Goal: Information Seeking & Learning: Find specific fact

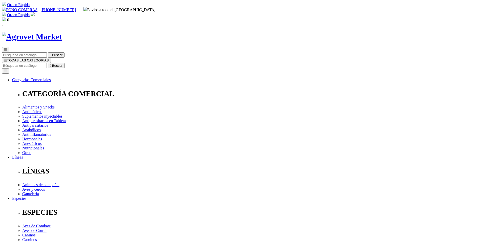
click at [47, 63] on input "Buscar" at bounding box center [24, 65] width 45 height 5
paste input "Sales minerales Pecutin"
type input "Sales minerales Pecutin"
click at [47, 63] on input "Buscar" at bounding box center [24, 65] width 45 height 5
paste input "Antibiotico intramamario (cefalexina) cefamilk forte 250 mg"
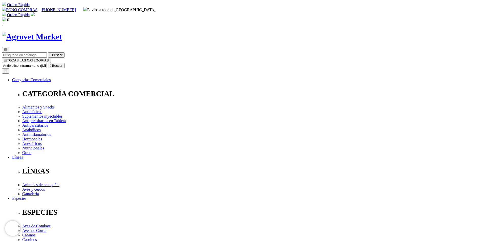
type input "Antibiotico intramamario (cefalexina) cefamilk forte 250 mg"
click at [48, 63] on button " Buscar" at bounding box center [56, 65] width 17 height 5
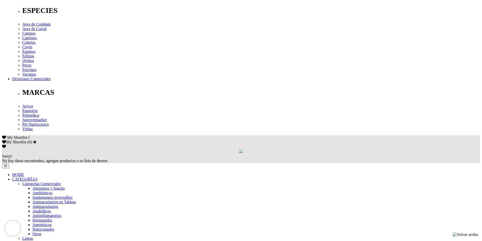
scroll to position [202, 0]
